Goal: Information Seeking & Learning: Learn about a topic

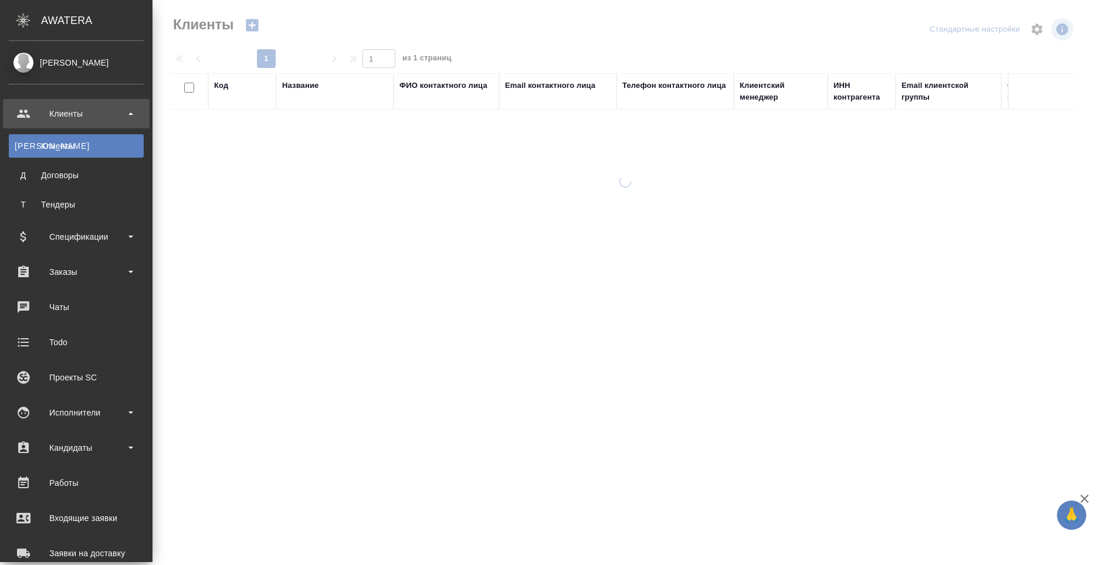
select select "RU"
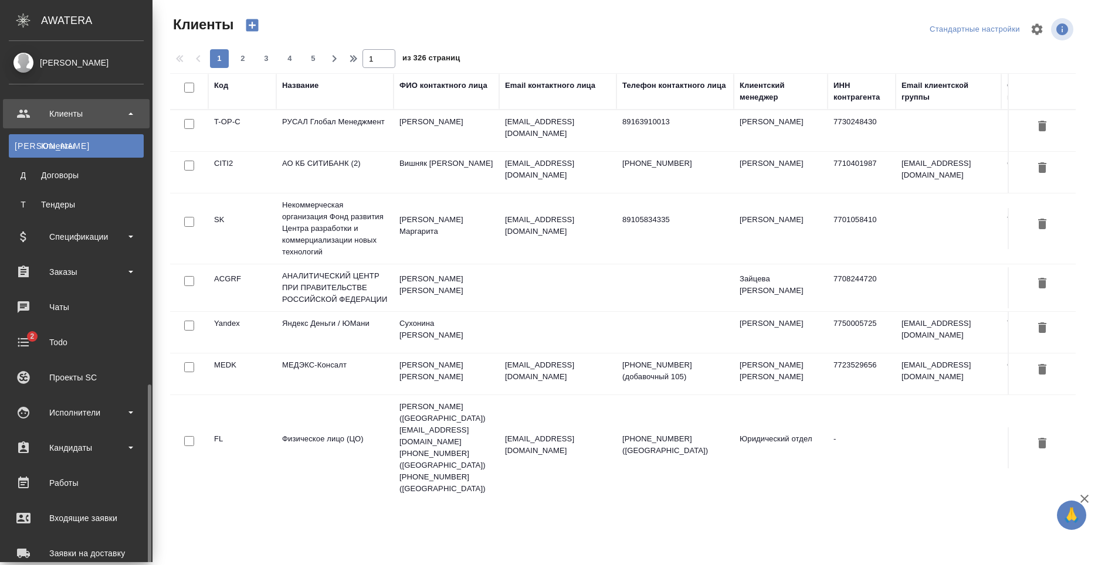
scroll to position [199, 0]
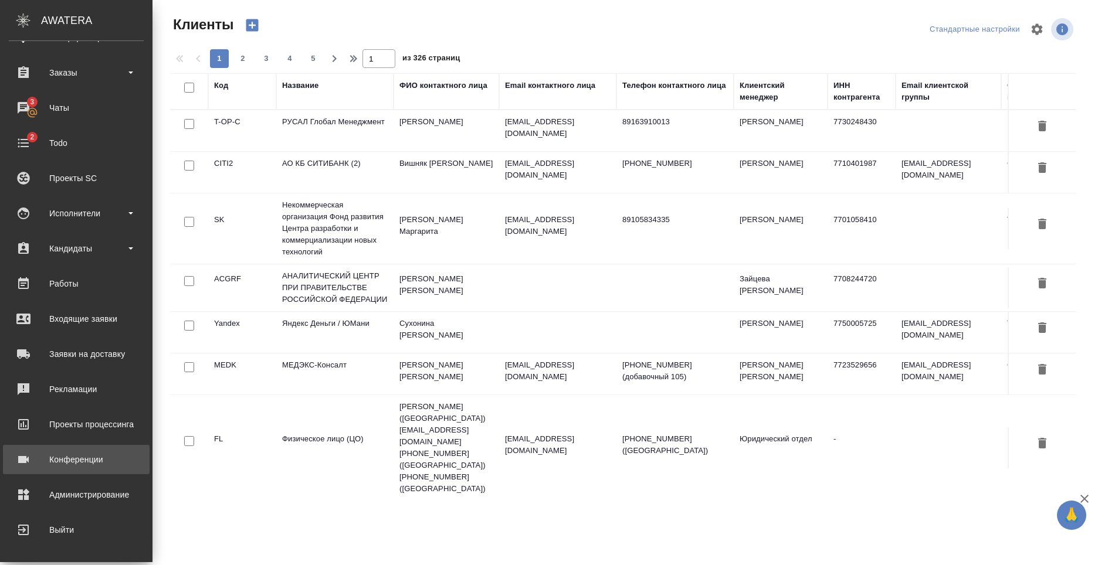
click at [87, 462] on div "Конференции" at bounding box center [76, 460] width 135 height 18
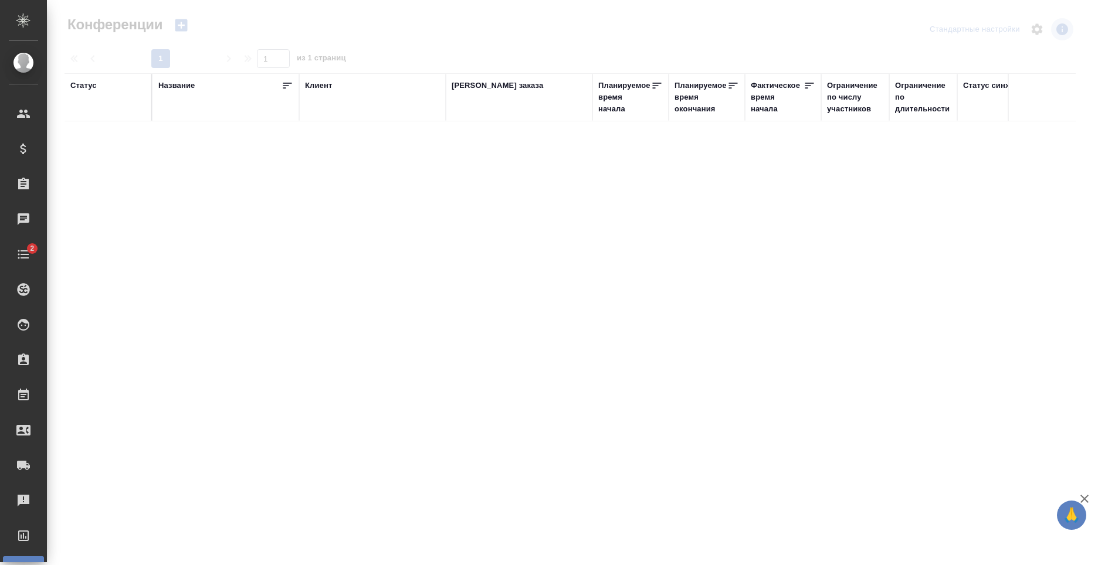
type input "[PERSON_NAME]"
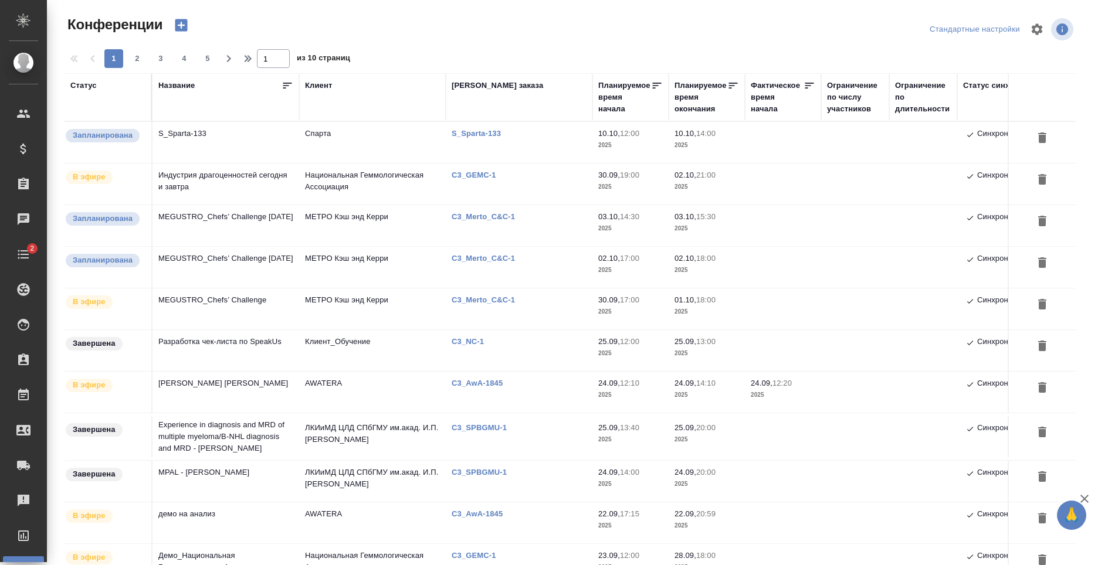
click at [245, 154] on td "S_Sparta-133" at bounding box center [225, 142] width 147 height 41
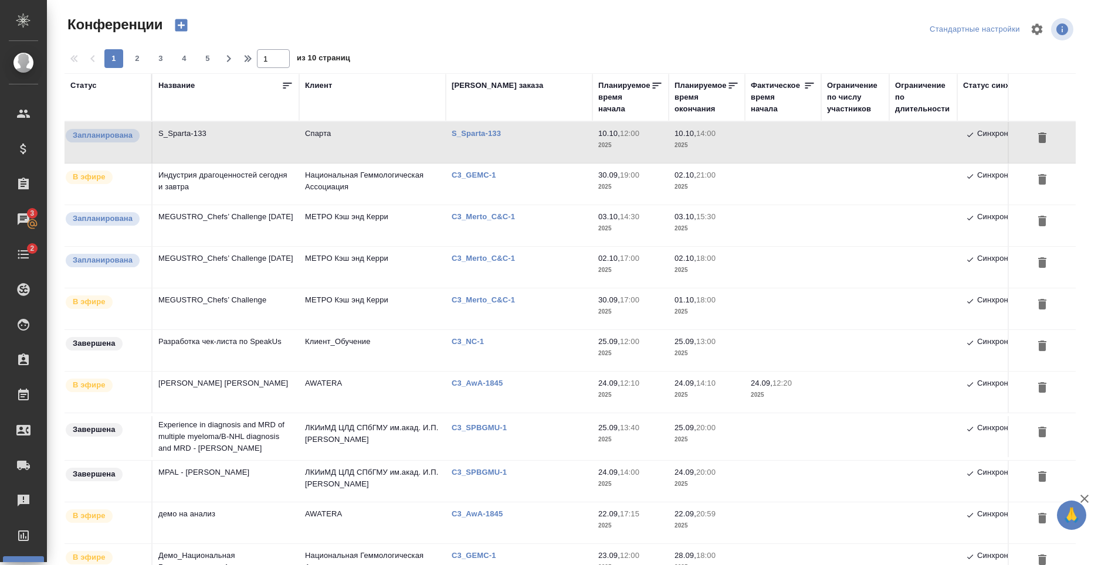
click at [184, 182] on td "Индустрия драгоценностей сегодня и завтра" at bounding box center [225, 184] width 147 height 41
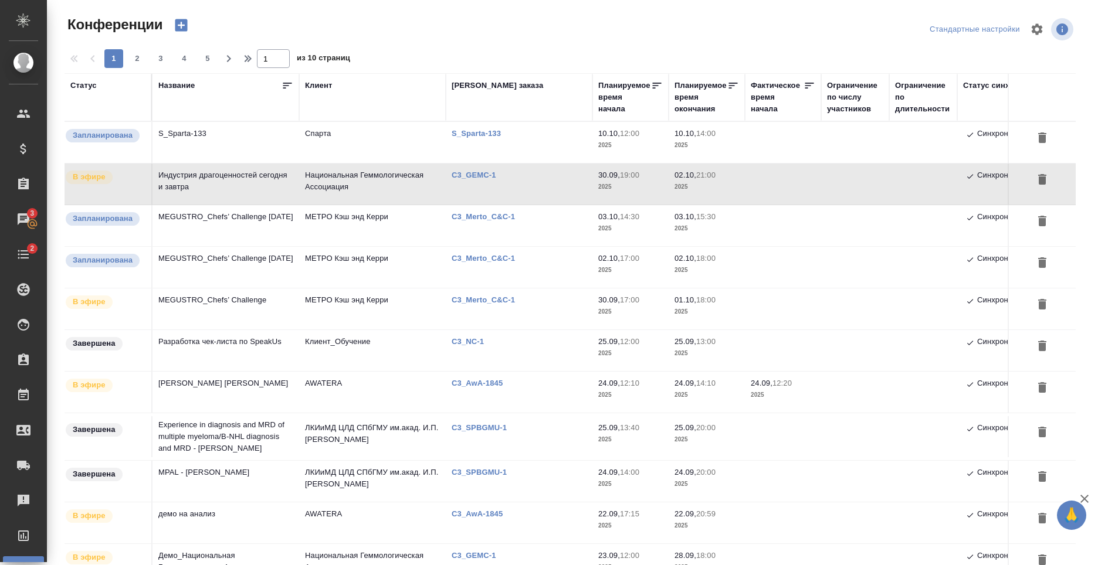
click at [211, 188] on td "Индустрия драгоценностей сегодня и завтра" at bounding box center [225, 184] width 147 height 41
click at [624, 300] on p "17:00" at bounding box center [629, 300] width 19 height 9
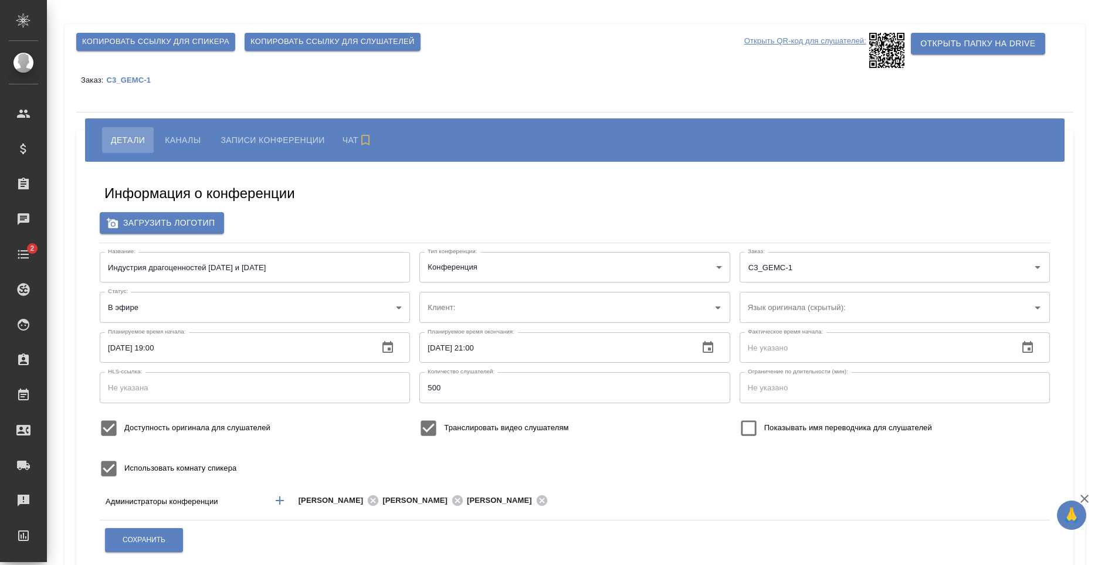
type input "Национальная Геммологическая Ассоциация"
click at [321, 194] on div "Информация о конференции" at bounding box center [574, 195] width 941 height 23
click at [436, 195] on div "Информация о конференции" at bounding box center [574, 195] width 941 height 23
click at [181, 142] on span "Каналы" at bounding box center [183, 140] width 36 height 14
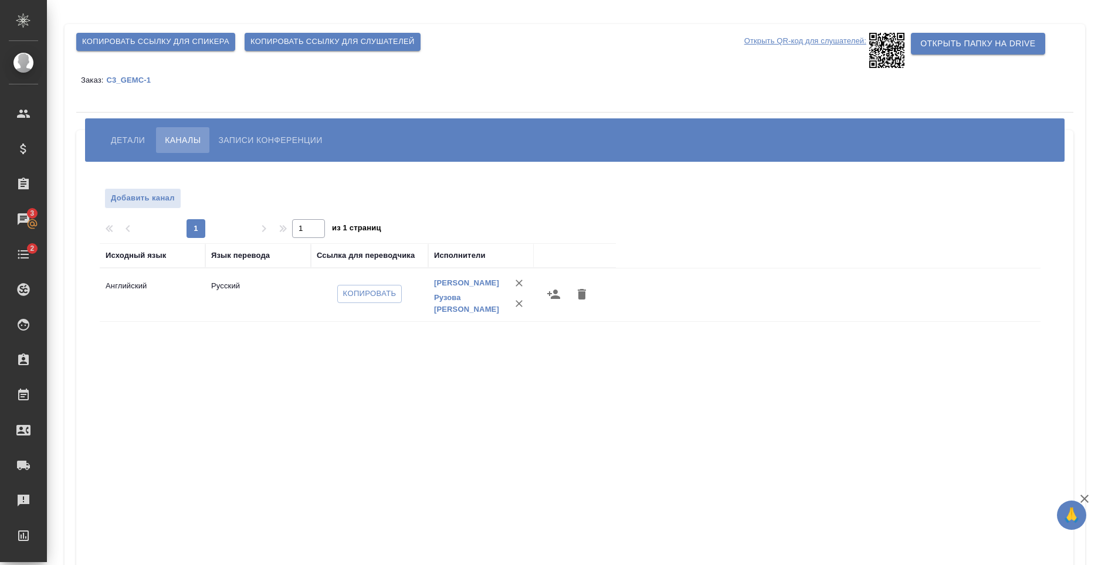
click at [211, 290] on td "Русский" at bounding box center [258, 294] width 106 height 41
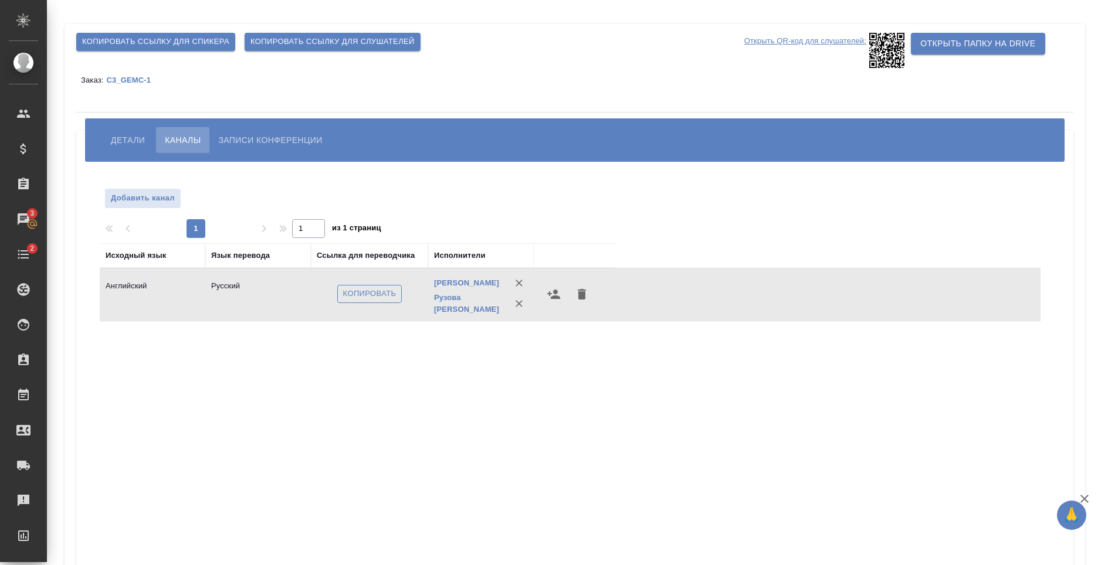
click at [354, 295] on span "Копировать" at bounding box center [369, 293] width 53 height 13
click at [126, 137] on span "Детали" at bounding box center [128, 140] width 34 height 14
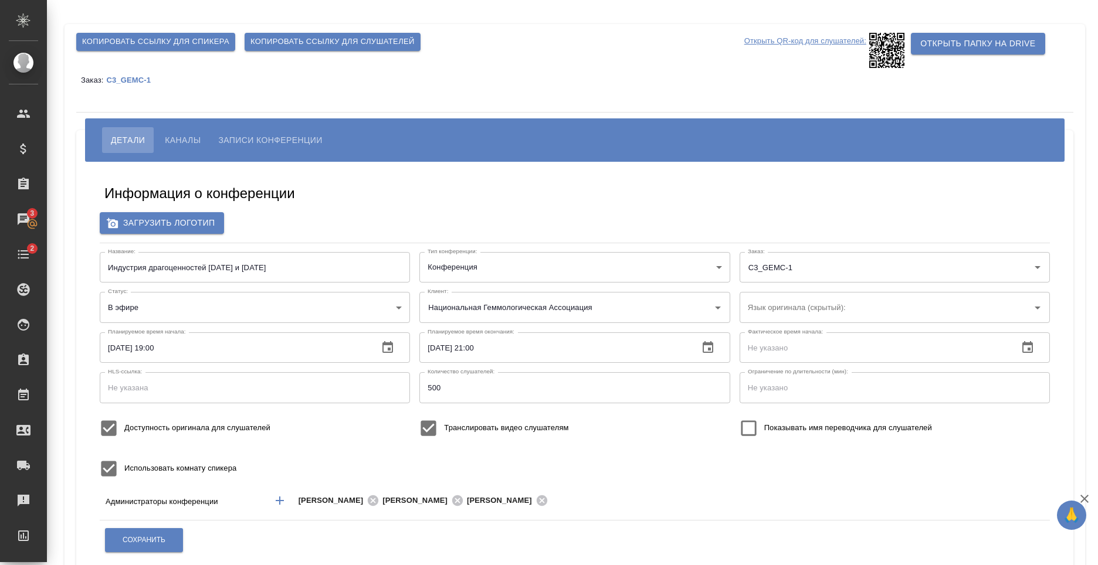
click at [875, 199] on div "Информация о конференции" at bounding box center [574, 195] width 941 height 23
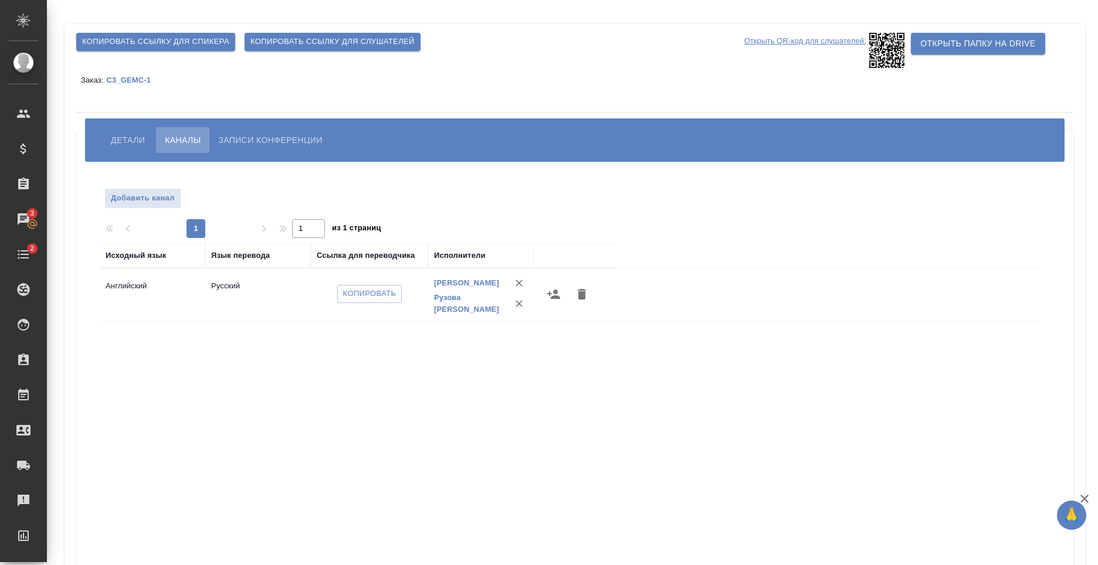
click at [97, 136] on div at bounding box center [97, 133] width 6 height 12
click at [114, 140] on span "Детали" at bounding box center [128, 140] width 34 height 14
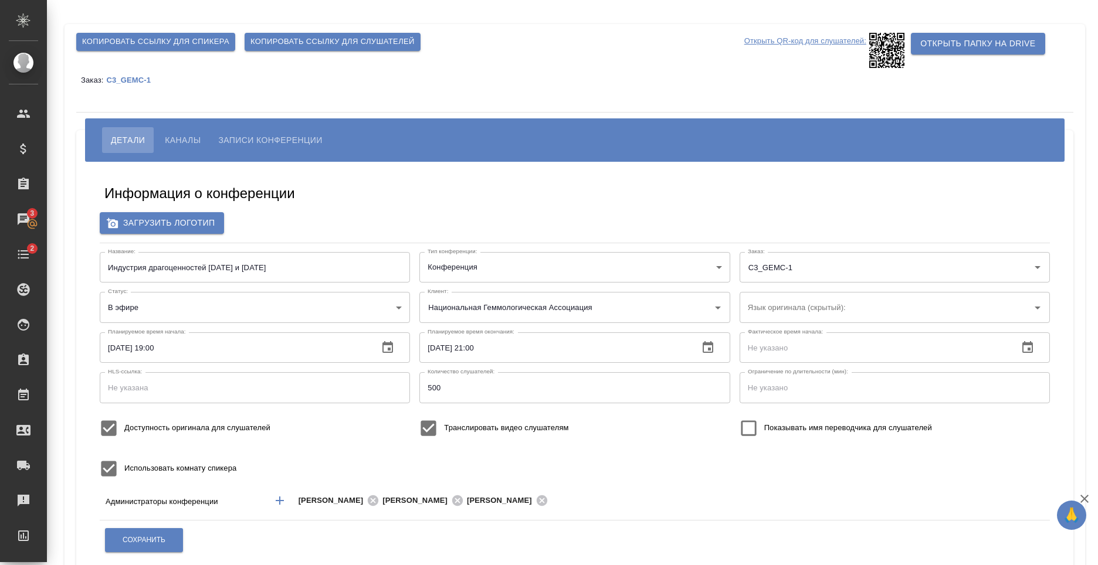
click at [572, 174] on div "Информация о конференции Загрузить логотип Название: Индустрия драгоценностей с…" at bounding box center [574, 434] width 973 height 526
click at [614, 463] on div "Название: Индустрия драгоценностей сегодня и завтра Название: Тип конференции: …" at bounding box center [574, 368] width 959 height 242
click at [579, 209] on div "Информация о конференции Загрузить логотип Название: Индустрия драгоценностей с…" at bounding box center [574, 434] width 973 height 526
click at [642, 188] on div "Информация о конференции" at bounding box center [574, 195] width 941 height 23
